Goal: Task Accomplishment & Management: Manage account settings

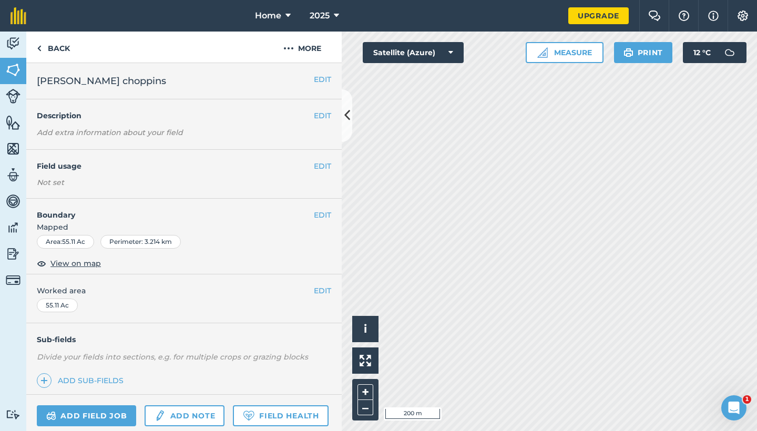
scroll to position [60, 0]
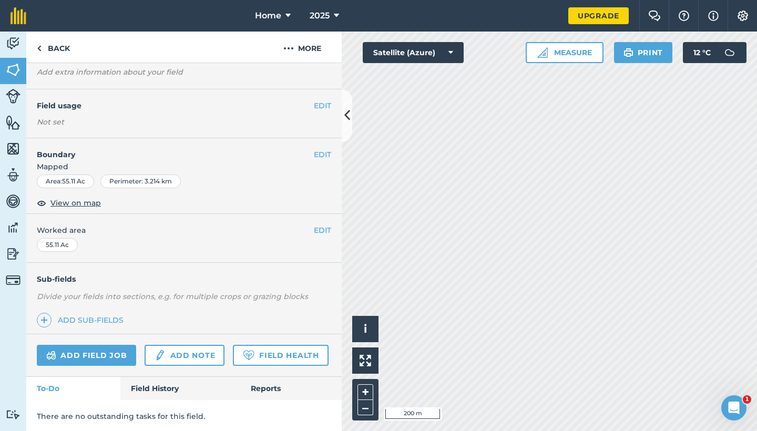
click at [346, 122] on icon at bounding box center [347, 115] width 6 height 18
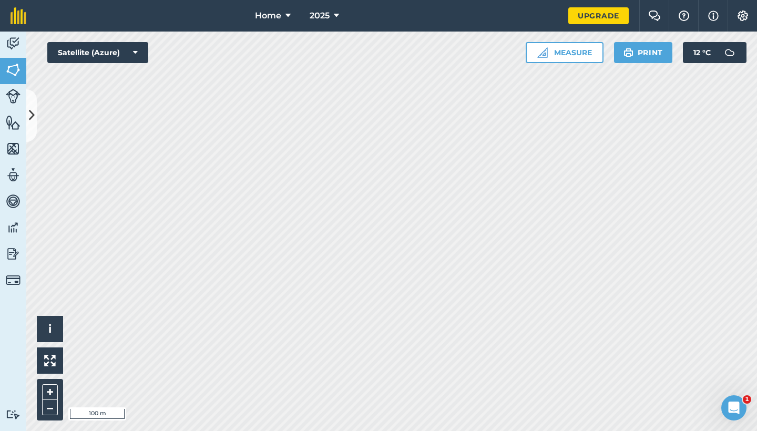
click at [29, 113] on icon at bounding box center [32, 115] width 6 height 18
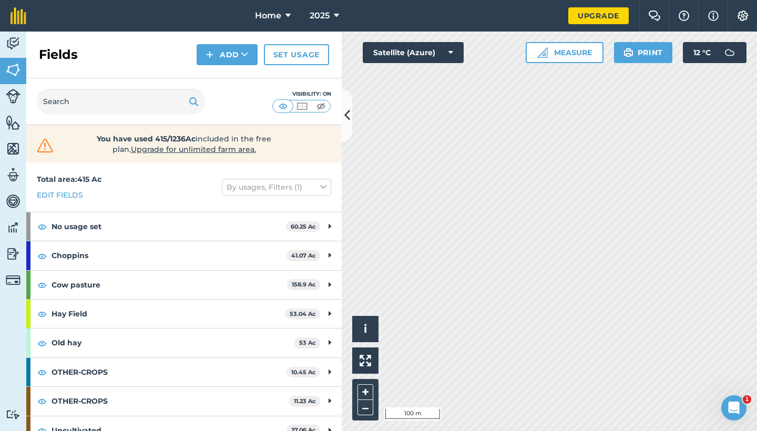
click at [233, 64] on button "Add" at bounding box center [227, 54] width 61 height 21
click at [227, 76] on link "Draw" at bounding box center [227, 78] width 58 height 23
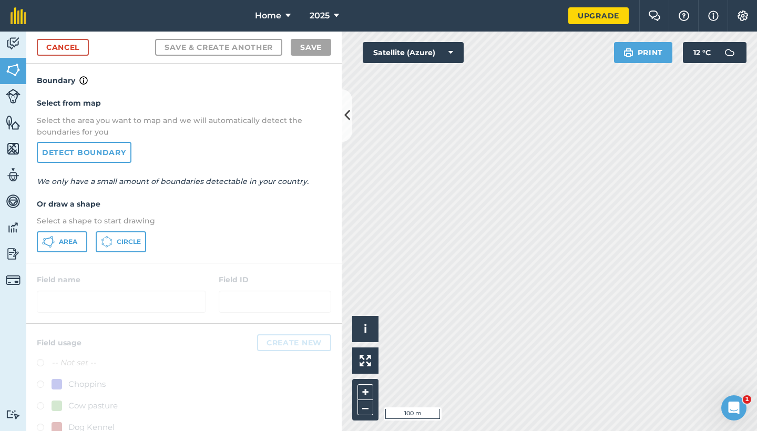
click at [68, 251] on button "Area" at bounding box center [62, 241] width 50 height 21
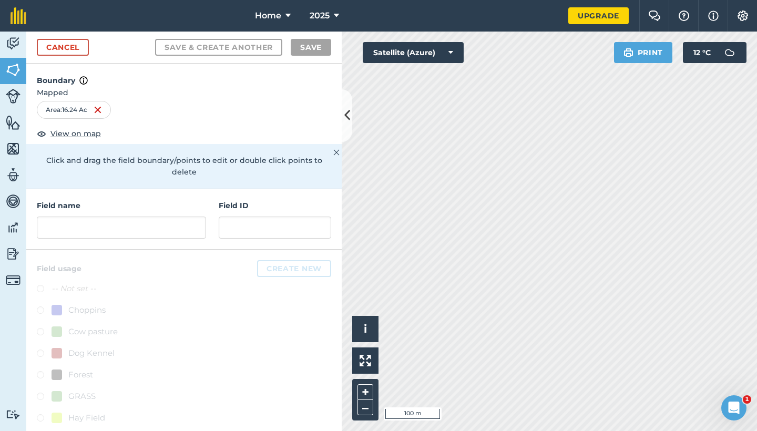
click at [55, 47] on link "Cancel" at bounding box center [63, 47] width 52 height 17
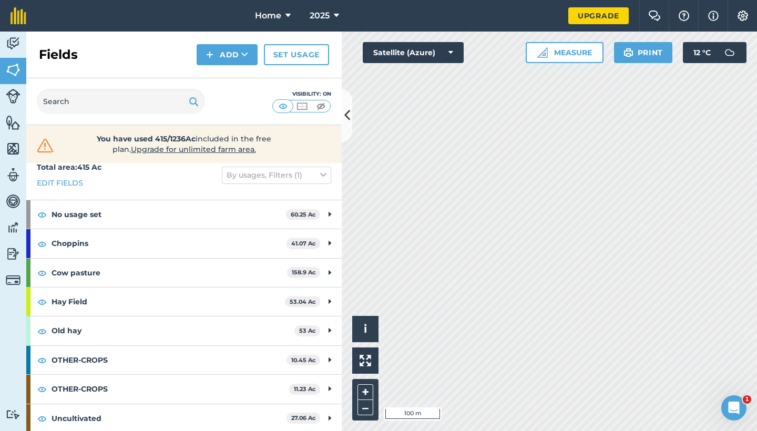
scroll to position [12, 0]
click at [333, 127] on div "Activity Fields Livestock Features Maps Team Vehicles Data Reporting Billing Tu…" at bounding box center [378, 232] width 757 height 400
click at [361, 413] on button "–" at bounding box center [365, 407] width 16 height 15
click at [362, 404] on button "–" at bounding box center [365, 407] width 16 height 15
click at [365, 416] on div "+ –" at bounding box center [365, 400] width 26 height 42
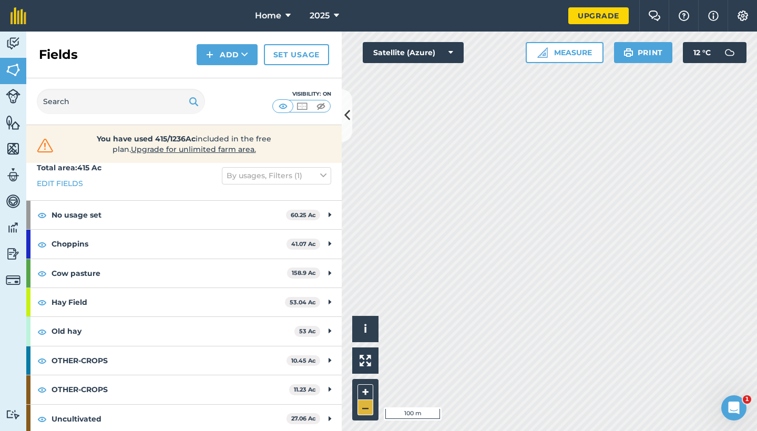
click at [366, 412] on button "–" at bounding box center [365, 407] width 16 height 15
click at [363, 411] on button "–" at bounding box center [365, 407] width 16 height 15
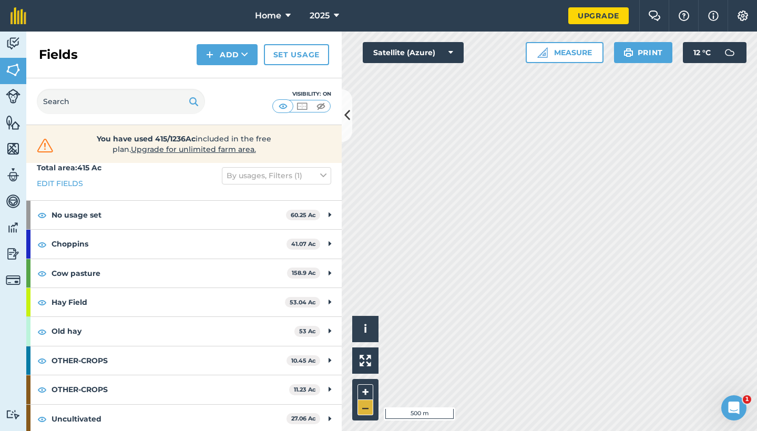
click at [363, 411] on button "–" at bounding box center [365, 407] width 16 height 15
click at [372, 405] on button "–" at bounding box center [365, 407] width 16 height 15
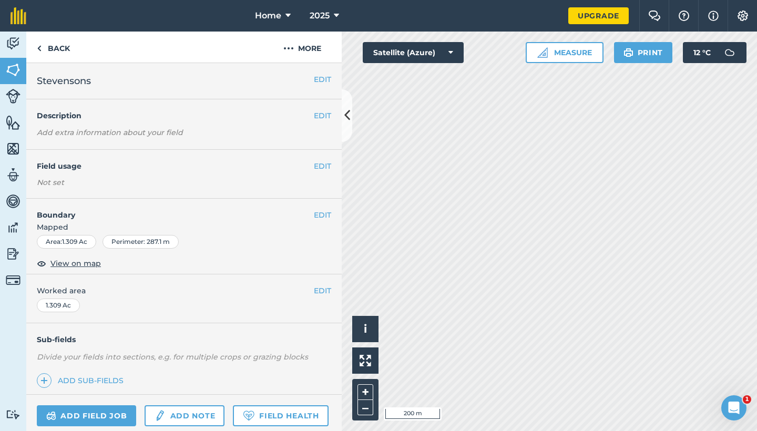
click at [327, 169] on button "EDIT" at bounding box center [322, 166] width 17 height 12
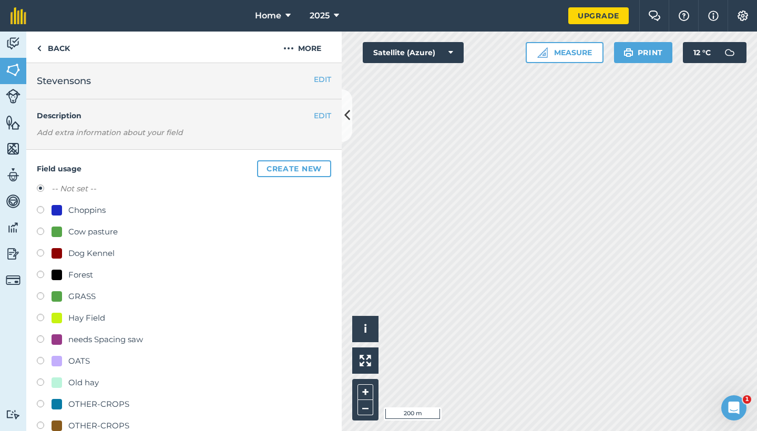
click at [54, 382] on div at bounding box center [57, 382] width 11 height 11
radio input "true"
radio input "false"
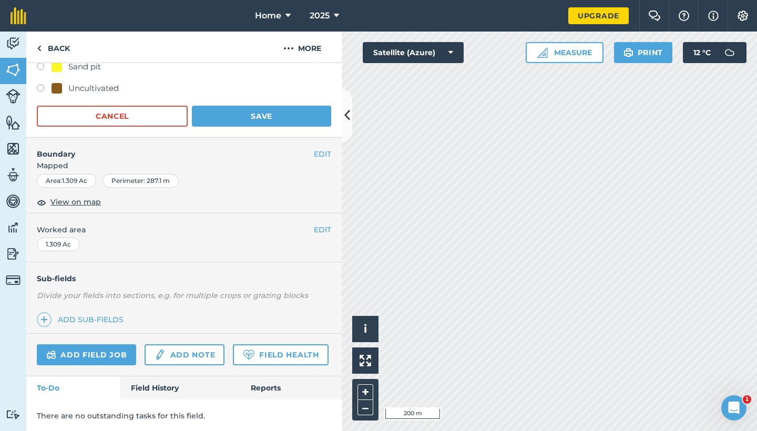
scroll to position [380, 0]
click at [282, 121] on button "Save" at bounding box center [261, 116] width 139 height 21
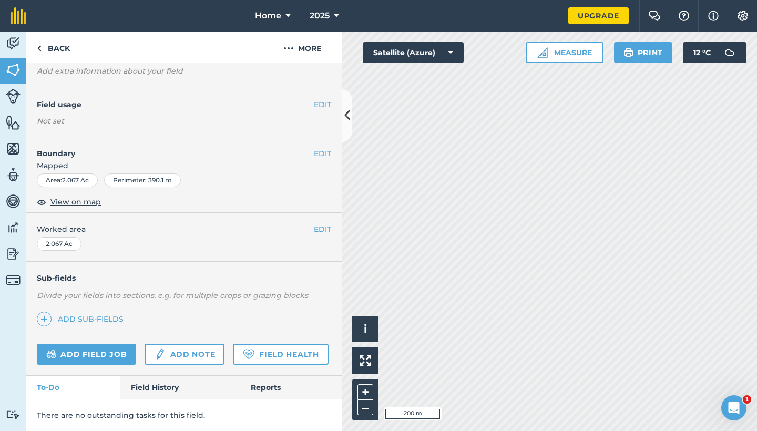
scroll to position [60, 0]
click at [321, 100] on button "EDIT" at bounding box center [322, 106] width 17 height 12
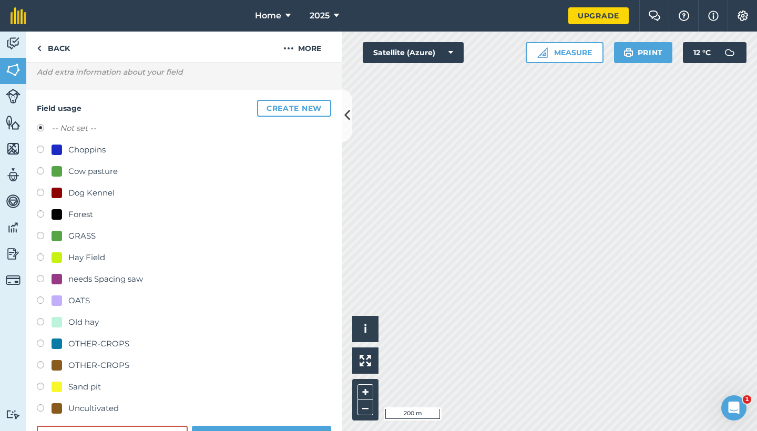
click at [54, 364] on div at bounding box center [57, 365] width 11 height 11
radio input "true"
radio input "false"
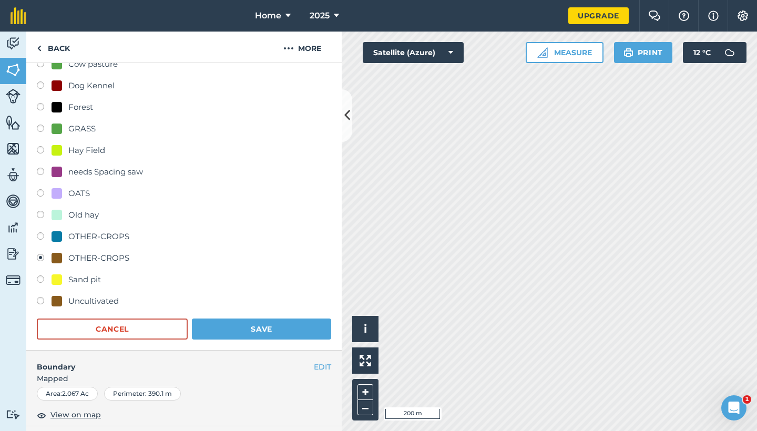
scroll to position [173, 0]
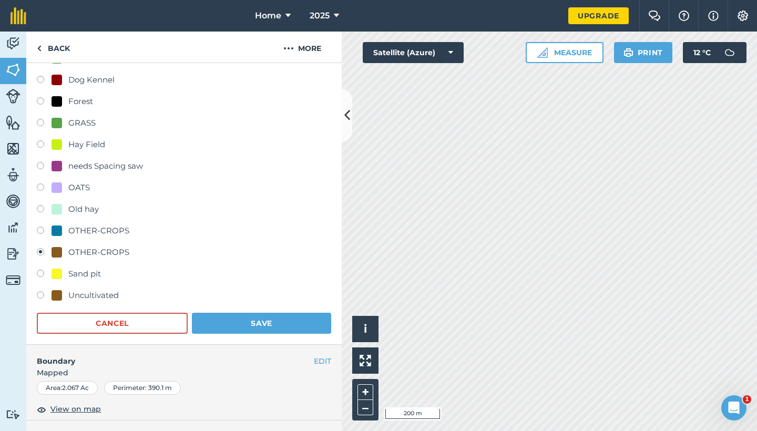
click at [224, 318] on button "Save" at bounding box center [261, 323] width 139 height 21
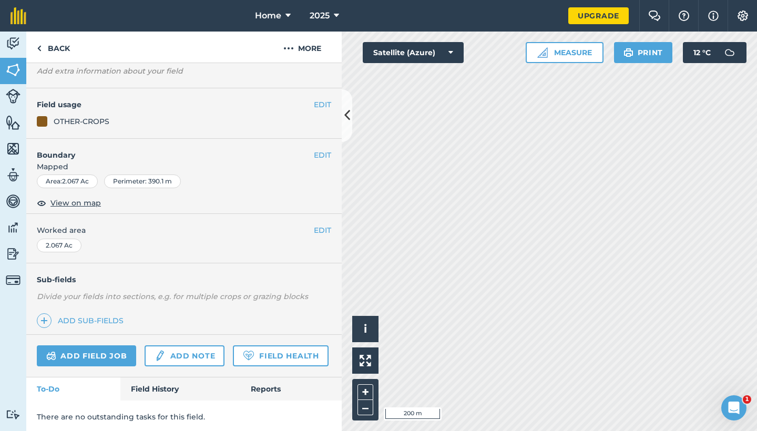
scroll to position [60, 0]
click at [321, 111] on div "EDIT Field usage Not set" at bounding box center [183, 113] width 315 height 49
click at [322, 109] on button "EDIT" at bounding box center [322, 106] width 17 height 12
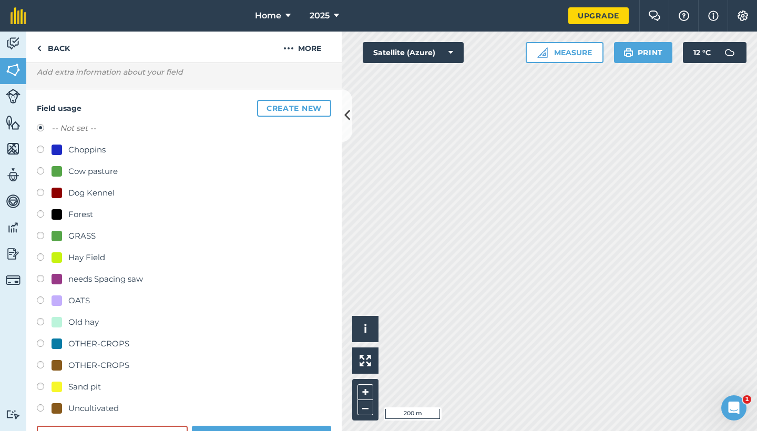
click at [60, 363] on div at bounding box center [57, 365] width 11 height 11
radio input "true"
radio input "false"
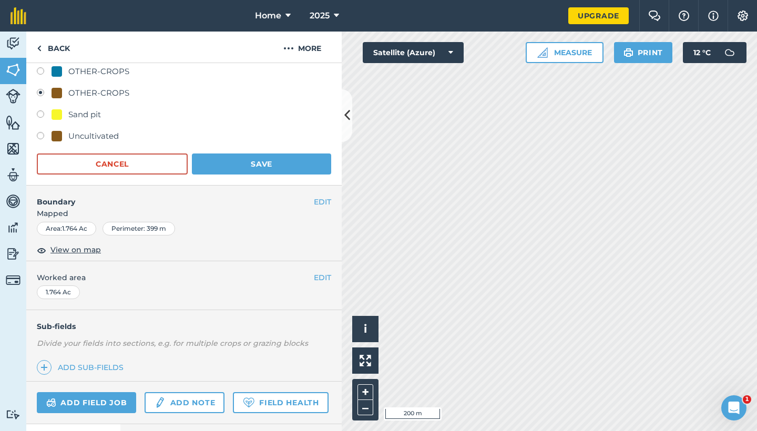
scroll to position [380, 0]
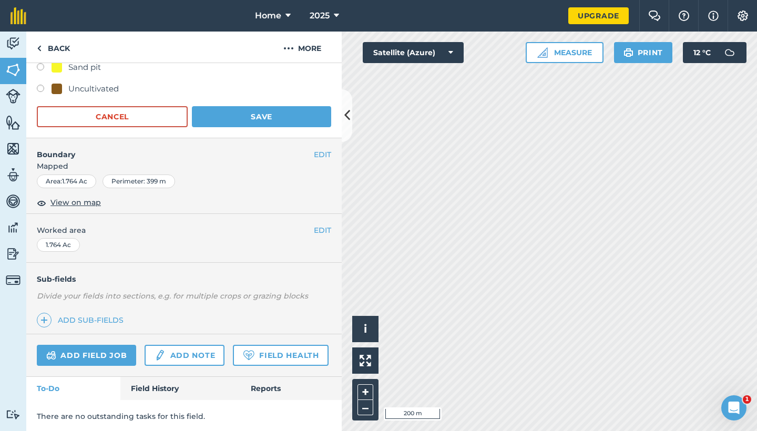
click at [255, 121] on button "Save" at bounding box center [261, 116] width 139 height 21
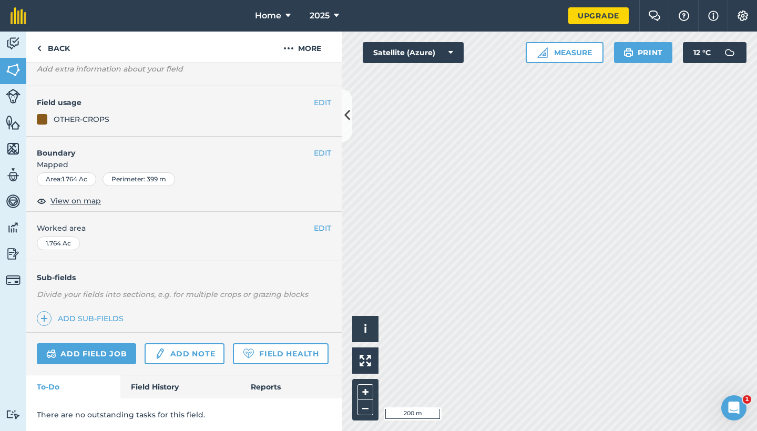
scroll to position [62, 0]
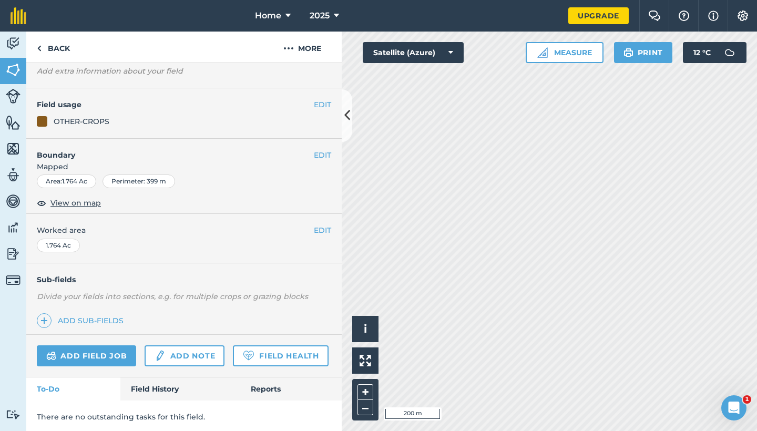
click at [347, 122] on icon at bounding box center [347, 115] width 6 height 18
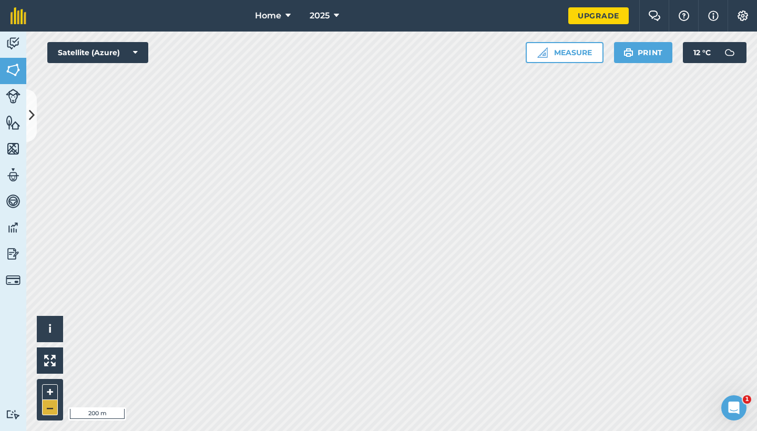
click at [44, 410] on button "–" at bounding box center [50, 407] width 16 height 15
click at [48, 407] on button "–" at bounding box center [50, 407] width 16 height 15
click at [52, 414] on button "–" at bounding box center [50, 407] width 16 height 15
click at [54, 406] on button "–" at bounding box center [50, 407] width 16 height 15
